Goal: Use online tool/utility: Utilize a website feature to perform a specific function

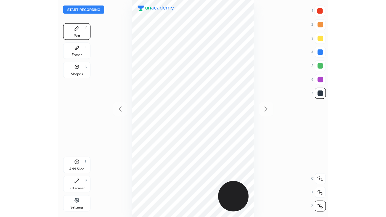
scroll to position [179, 133]
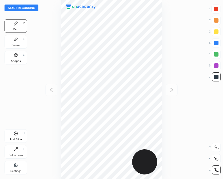
click at [22, 7] on button "Start recording" at bounding box center [22, 8] width 34 height 7
click at [17, 148] on icon at bounding box center [16, 147] width 1 height 1
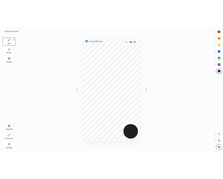
scroll to position [217, 295]
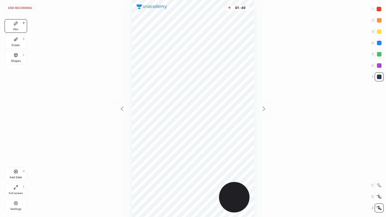
click at [18, 178] on div "Full screen F" at bounding box center [16, 190] width 23 height 14
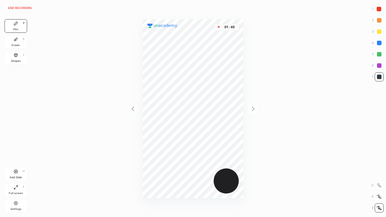
scroll to position [28045, 28091]
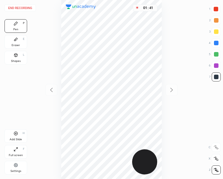
click at [17, 148] on icon at bounding box center [16, 149] width 5 height 5
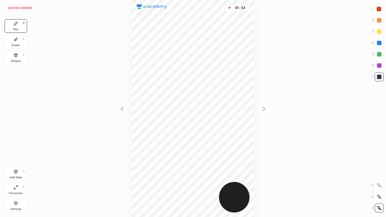
click at [16, 178] on icon at bounding box center [16, 187] width 5 height 5
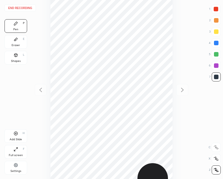
scroll to position [28045, 28091]
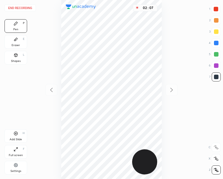
click at [22, 8] on button "End recording" at bounding box center [20, 8] width 31 height 7
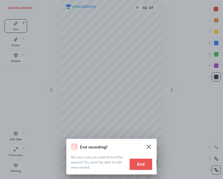
click at [140, 162] on button "End" at bounding box center [141, 163] width 23 height 11
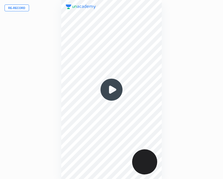
click at [108, 89] on img at bounding box center [111, 89] width 27 height 27
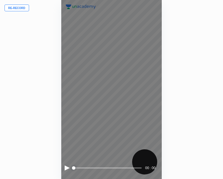
click at [65, 170] on div at bounding box center [67, 167] width 5 height 5
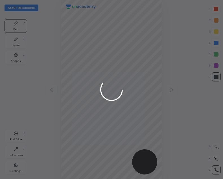
scroll to position [179, 133]
